Goal: Find specific page/section: Find specific page/section

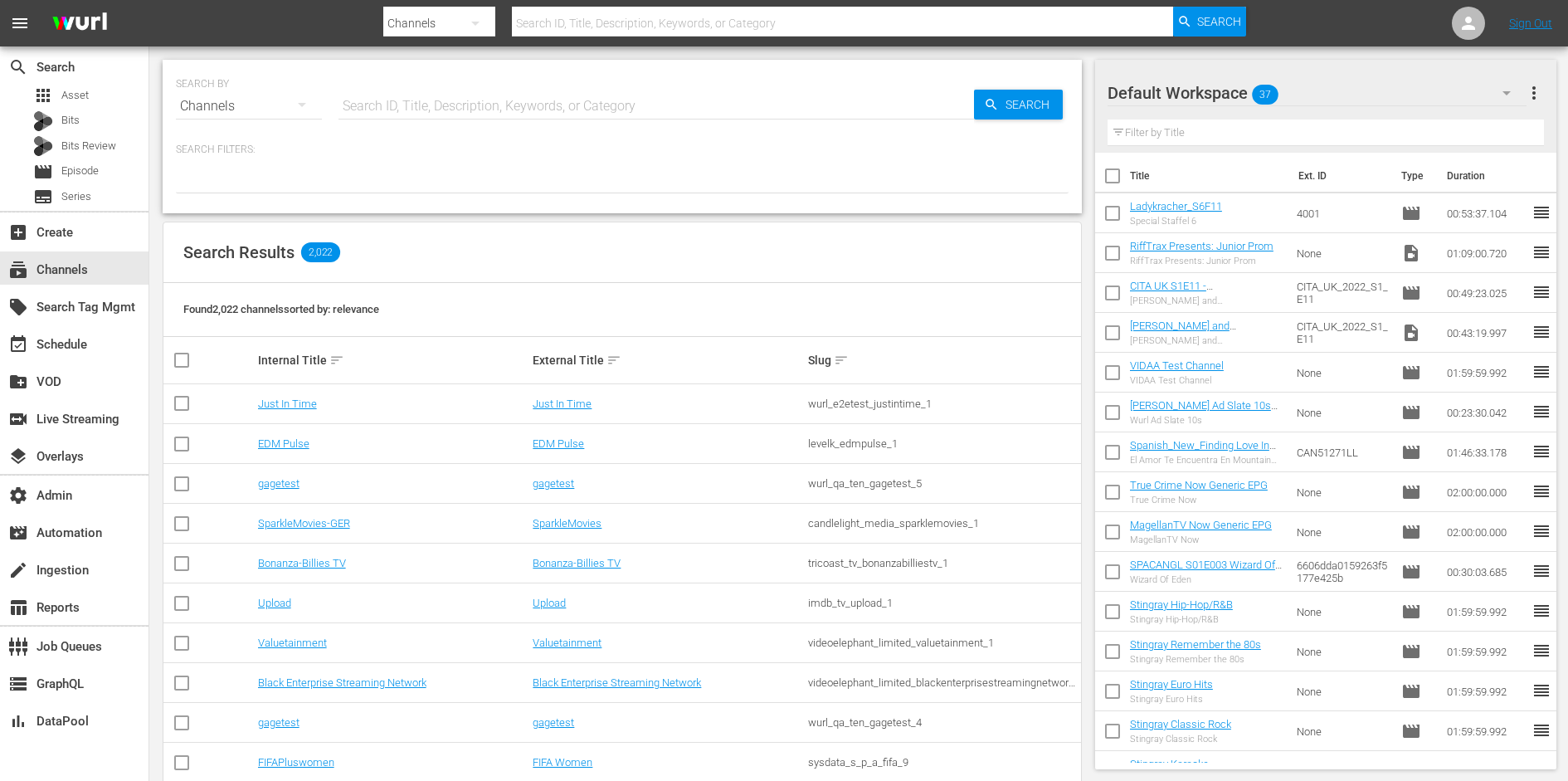
click at [615, 111] on input "text" at bounding box center [657, 106] width 636 height 40
type input "crunchyr"
type input "crunchyroll"
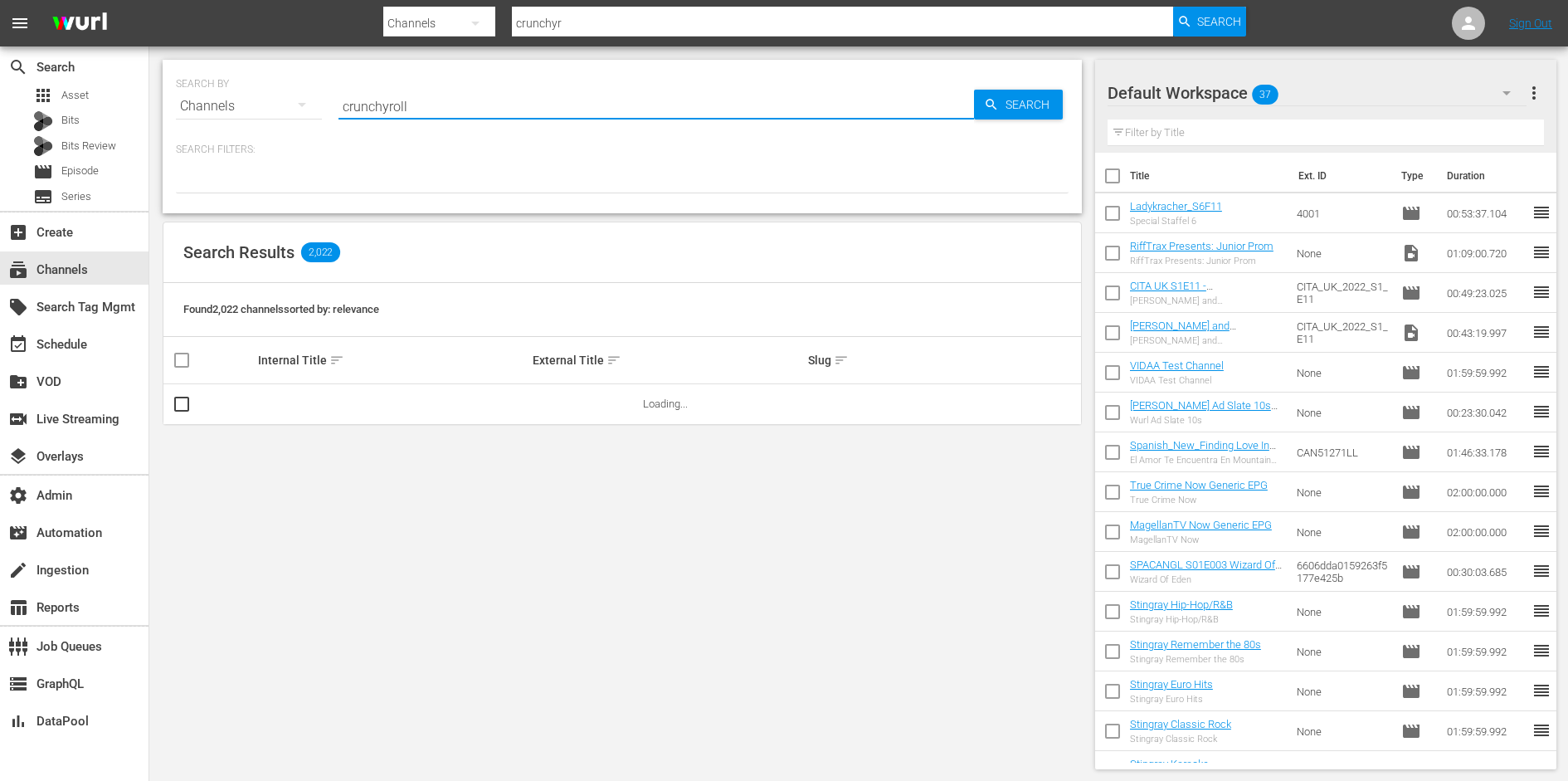
type input "crunchyroll"
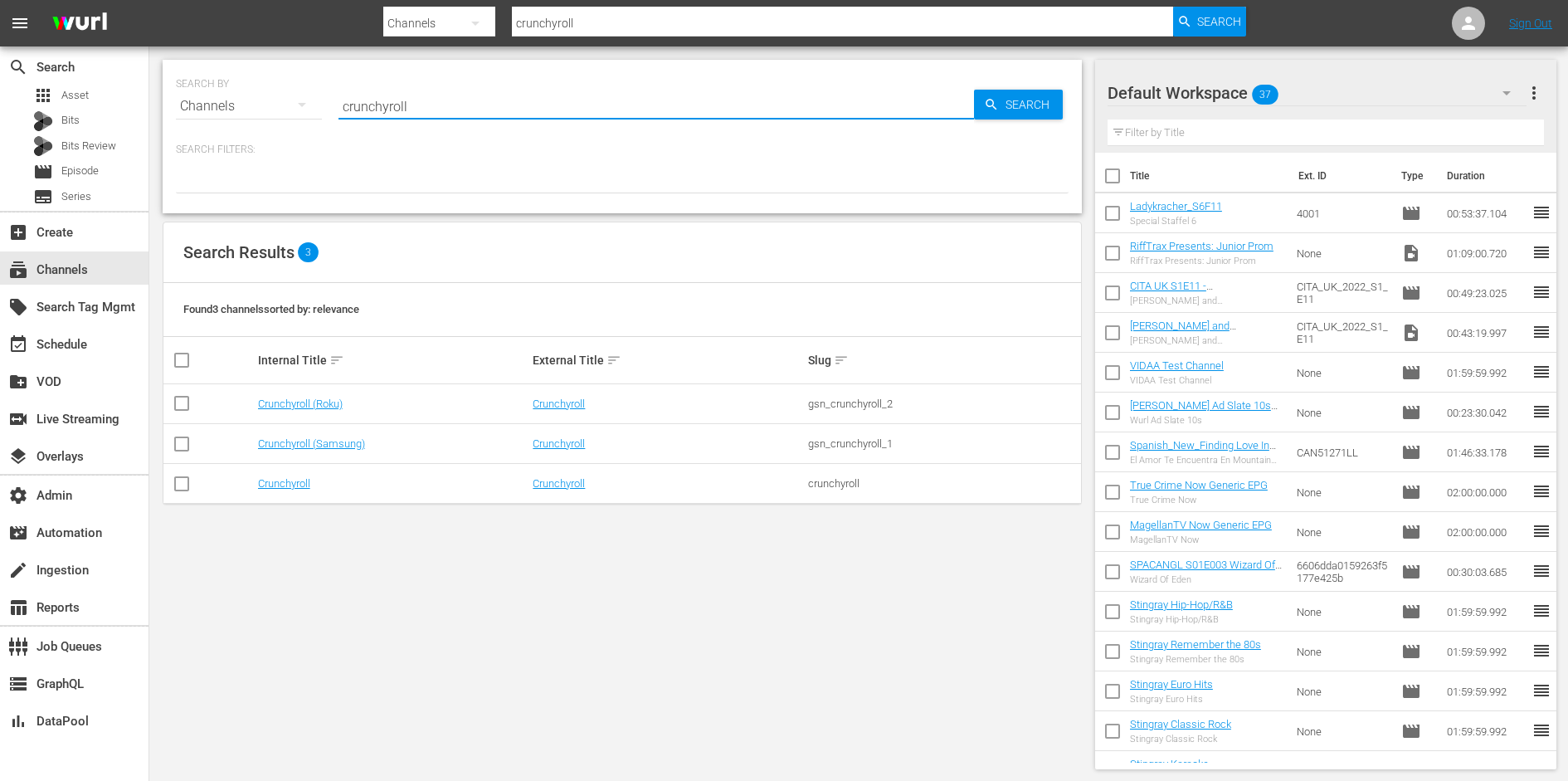
click at [860, 437] on div "gsn_crunchyroll_1" at bounding box center [943, 443] width 270 height 13
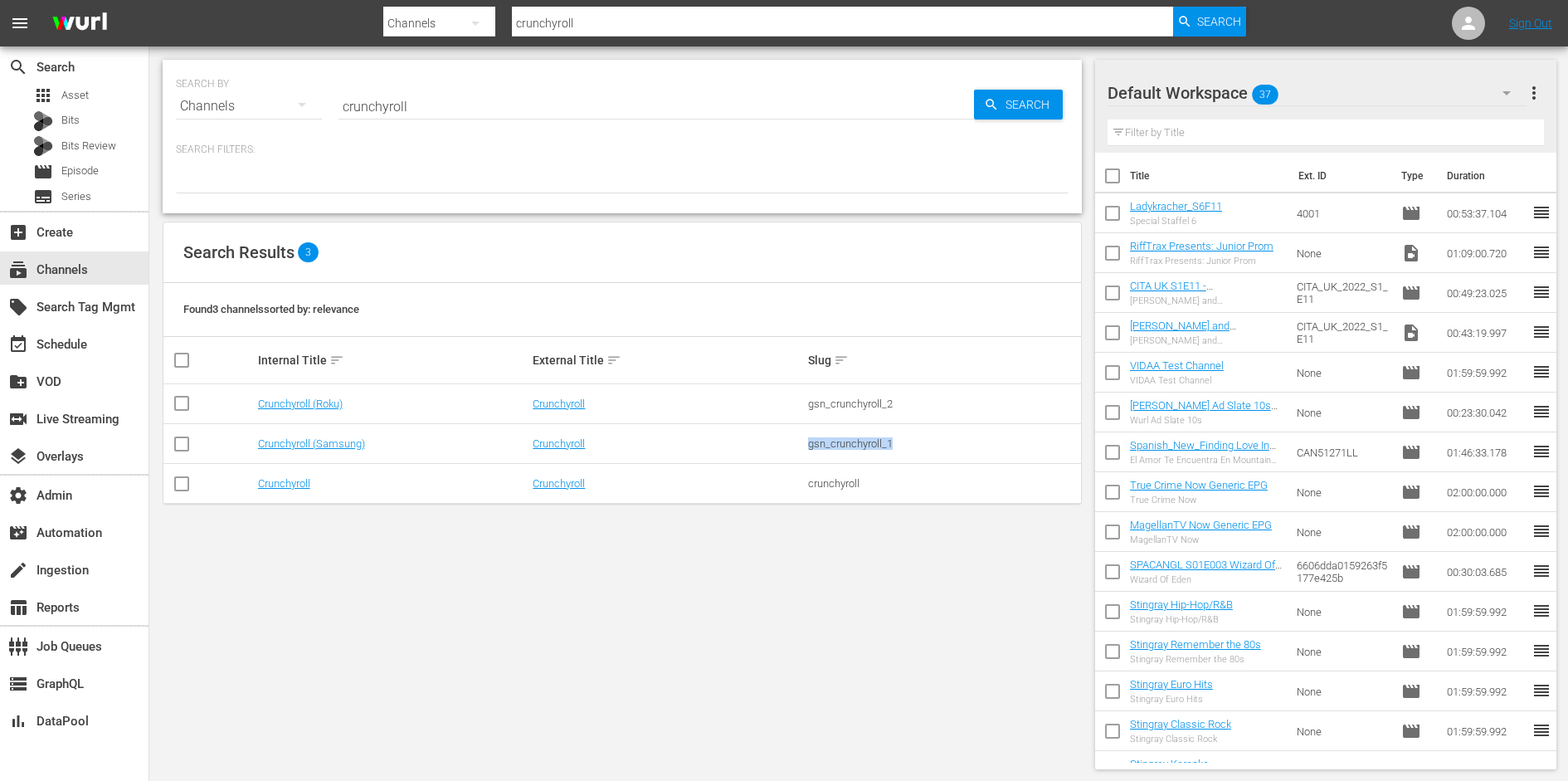
click at [860, 437] on div "gsn_crunchyroll_1" at bounding box center [943, 443] width 270 height 13
click at [309, 441] on link "Crunchyroll (Samsung)" at bounding box center [311, 443] width 107 height 13
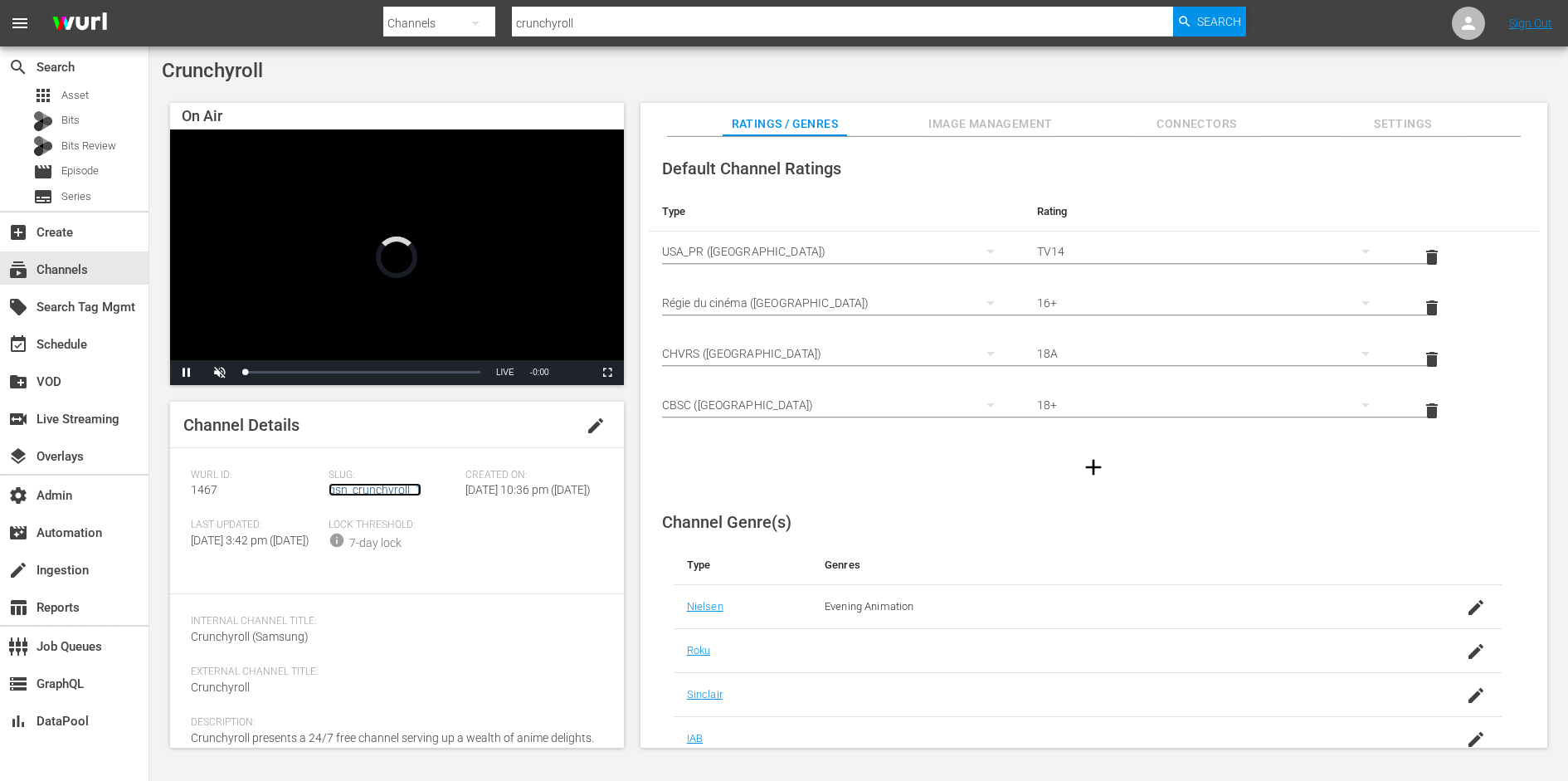
click at [390, 492] on link "gsn_crunchyroll_1" at bounding box center [375, 489] width 93 height 14
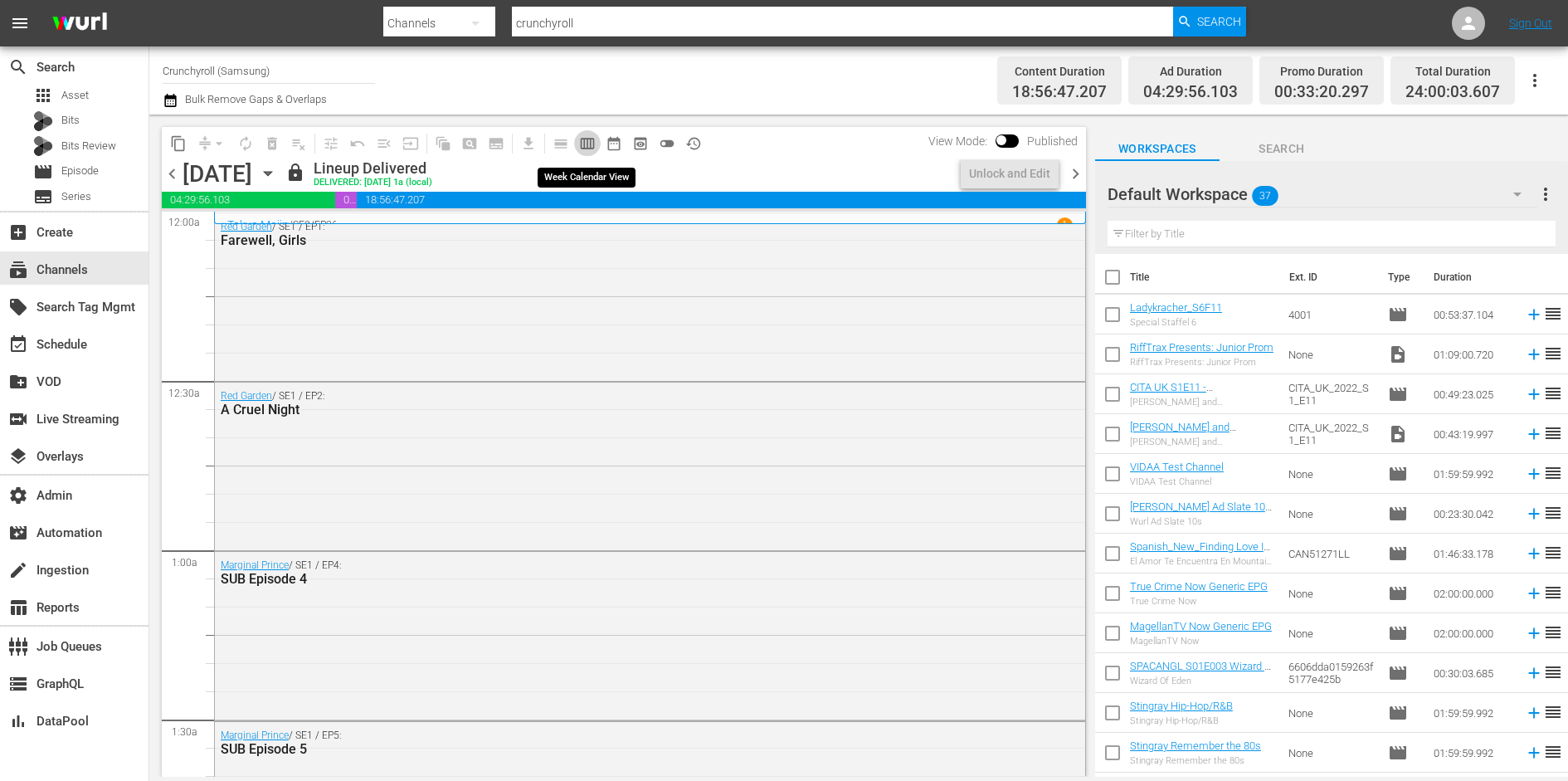
click at [593, 135] on span "calendar_view_week_outlined" at bounding box center [587, 144] width 17 height 17
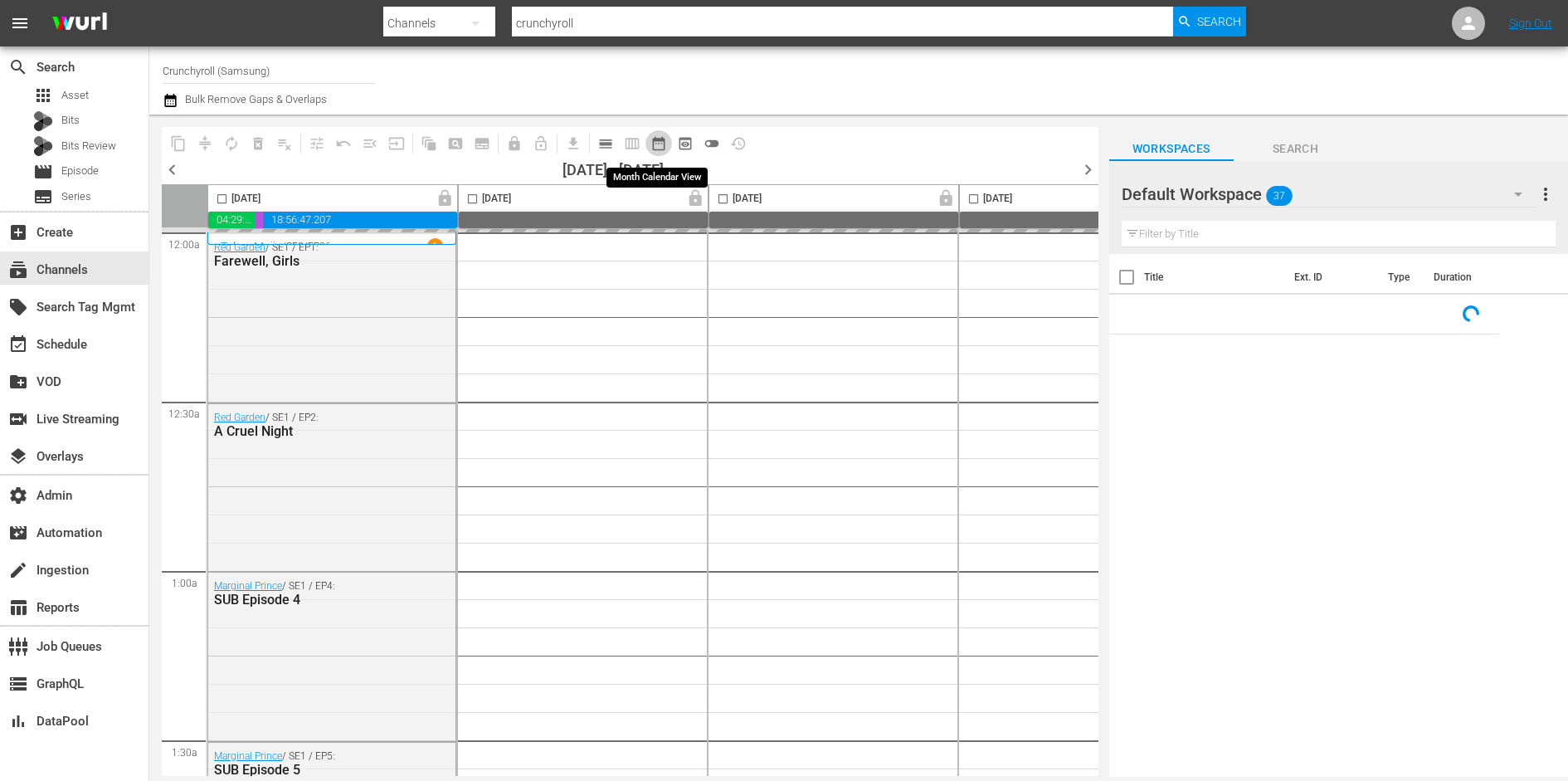
click at [662, 141] on span "date_range_outlined" at bounding box center [659, 144] width 17 height 17
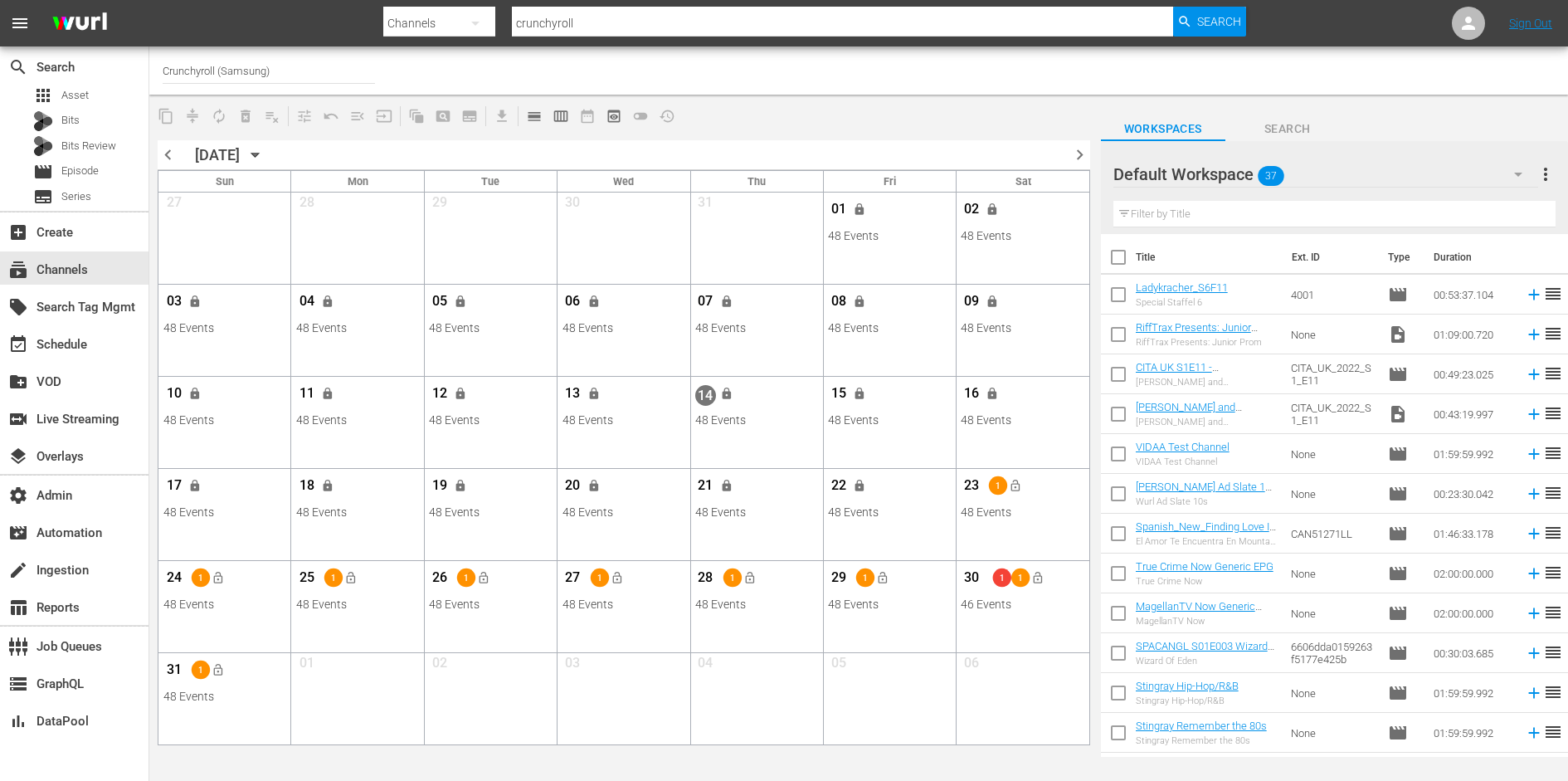
click at [965, 61] on div at bounding box center [1238, 70] width 633 height 40
